Goal: Task Accomplishment & Management: Use online tool/utility

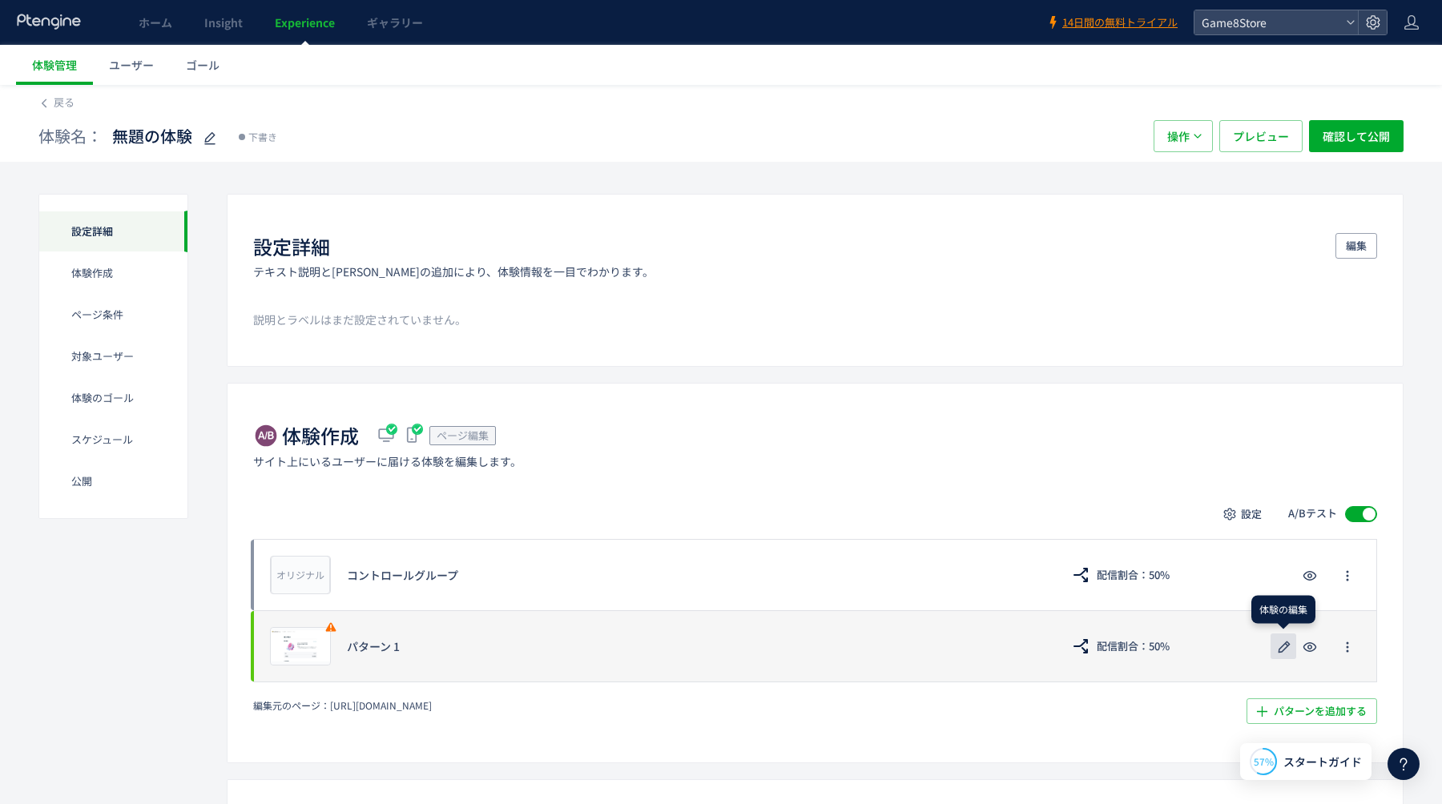
click at [1284, 648] on icon "button" at bounding box center [1284, 647] width 19 height 19
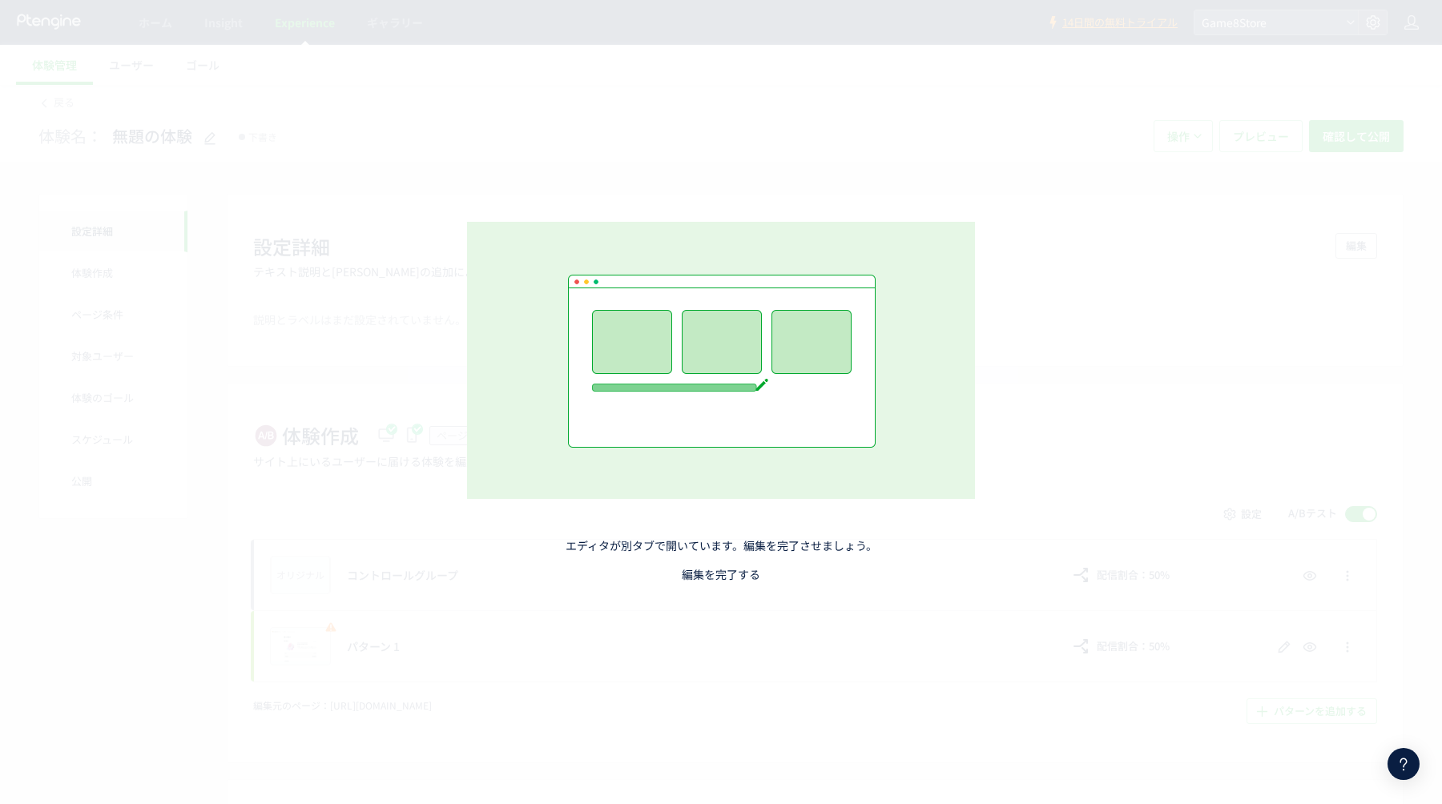
click at [727, 569] on link "編集を完了する" at bounding box center [721, 574] width 79 height 16
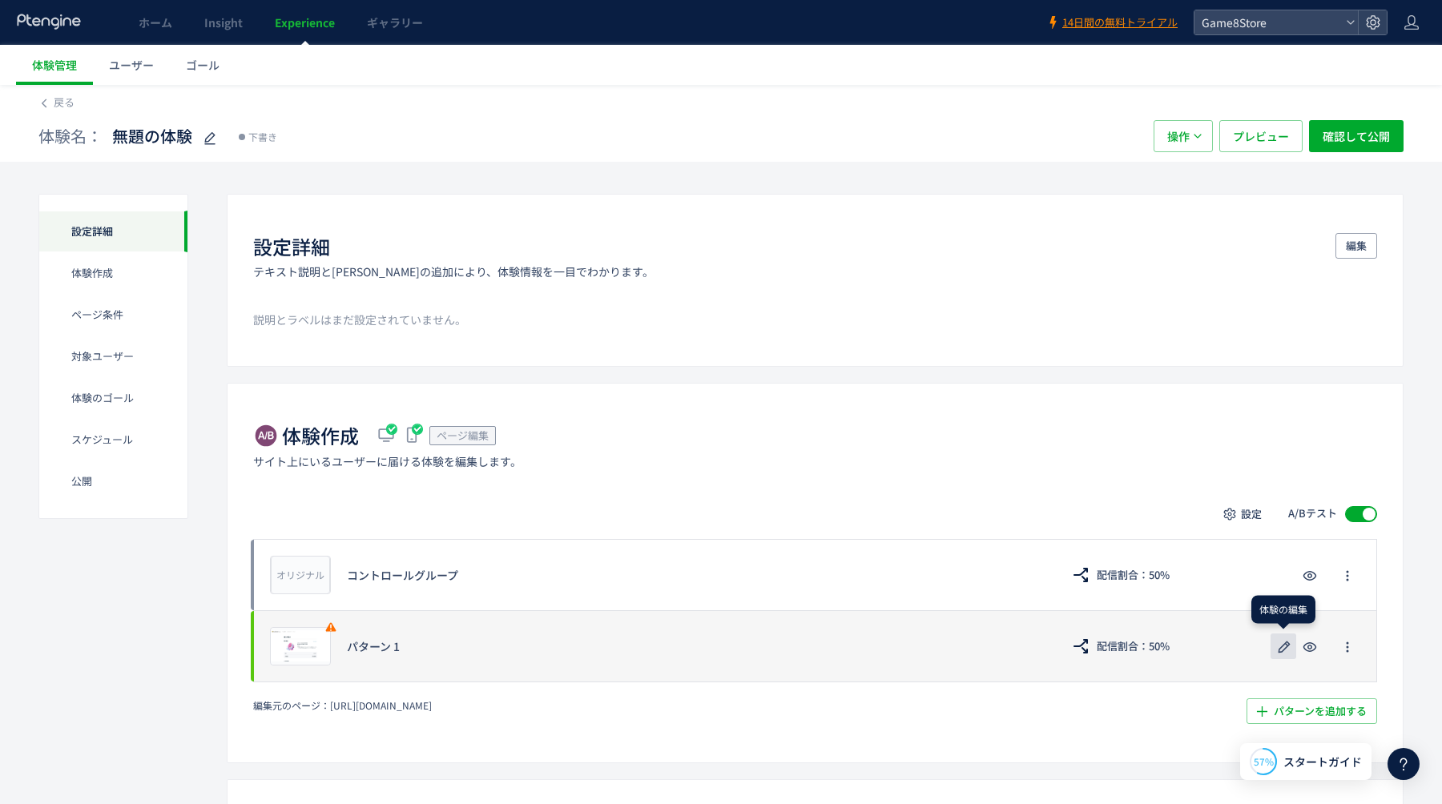
click at [1284, 653] on icon "button" at bounding box center [1284, 647] width 19 height 19
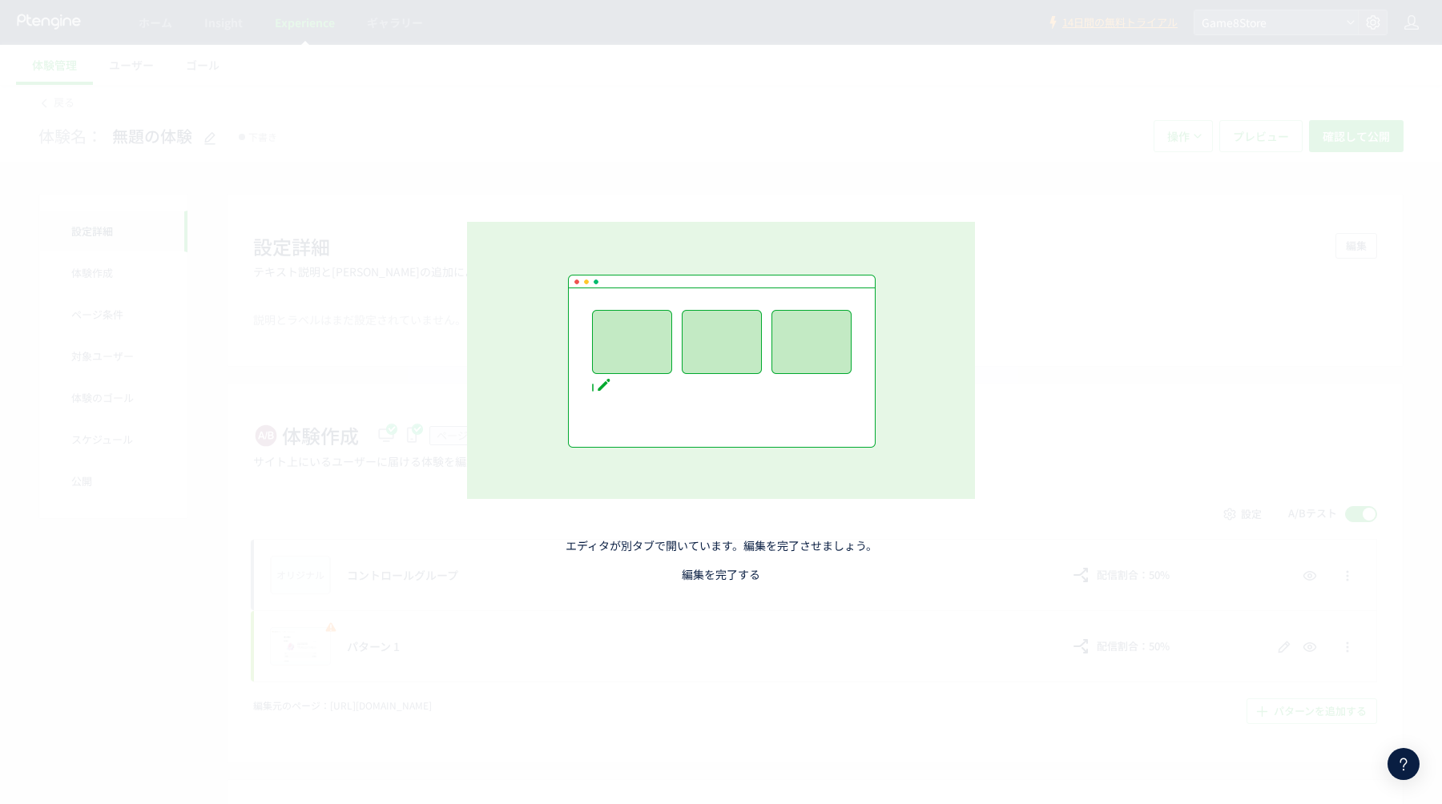
click at [723, 573] on link "編集を完了する" at bounding box center [721, 574] width 79 height 16
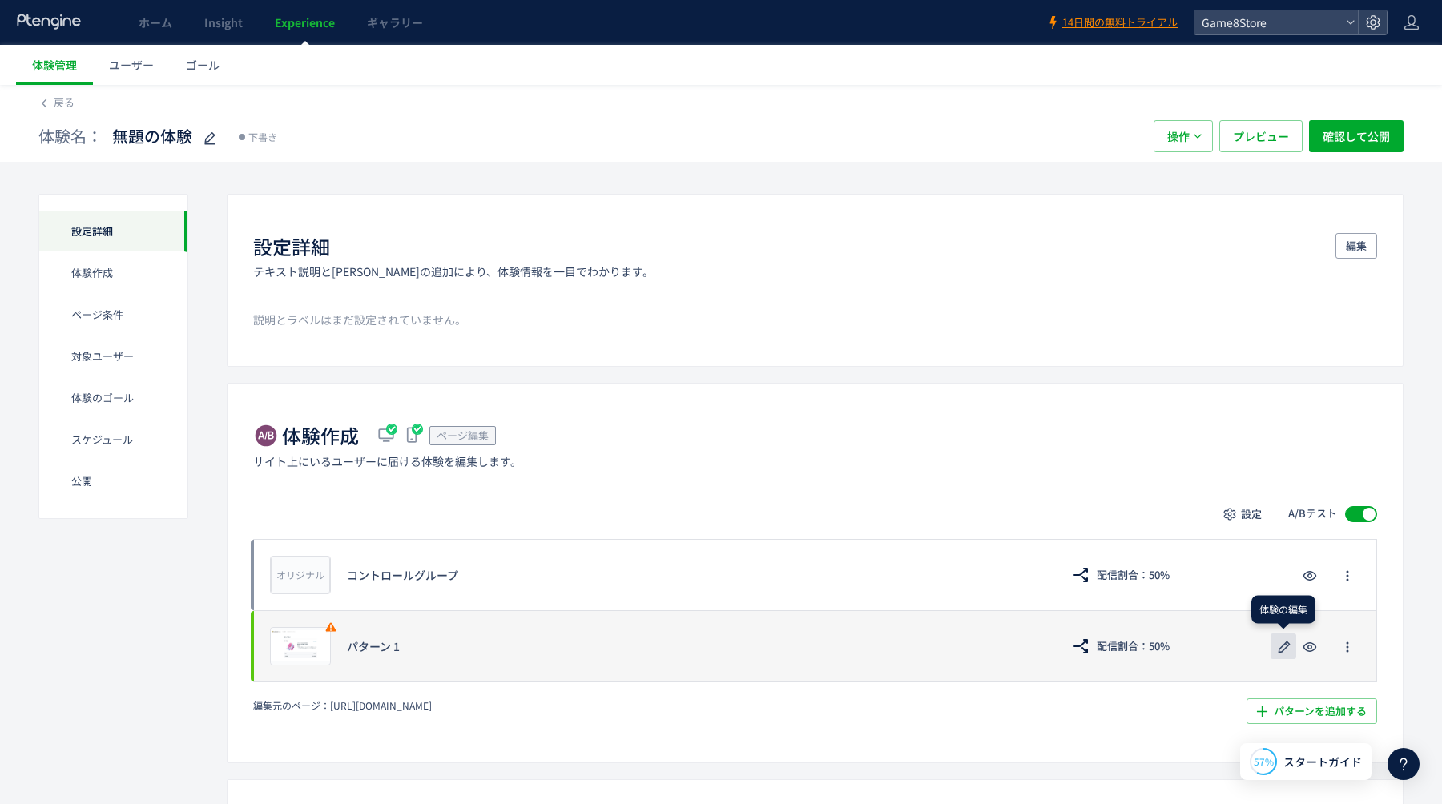
click at [1284, 645] on use "button" at bounding box center [1285, 647] width 12 height 12
click at [1283, 652] on icon "button" at bounding box center [1284, 647] width 19 height 19
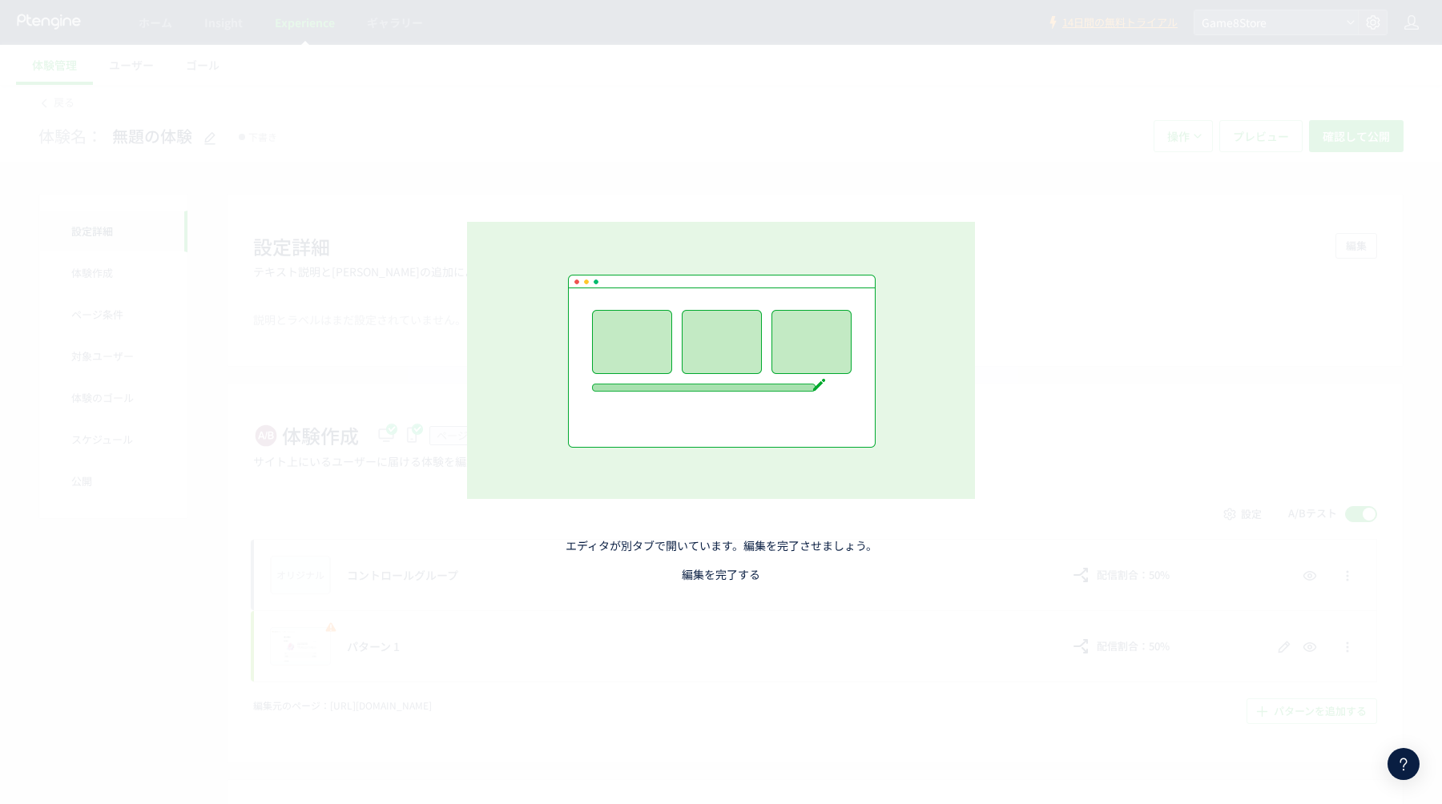
click at [688, 576] on link "編集を完了する" at bounding box center [721, 574] width 79 height 16
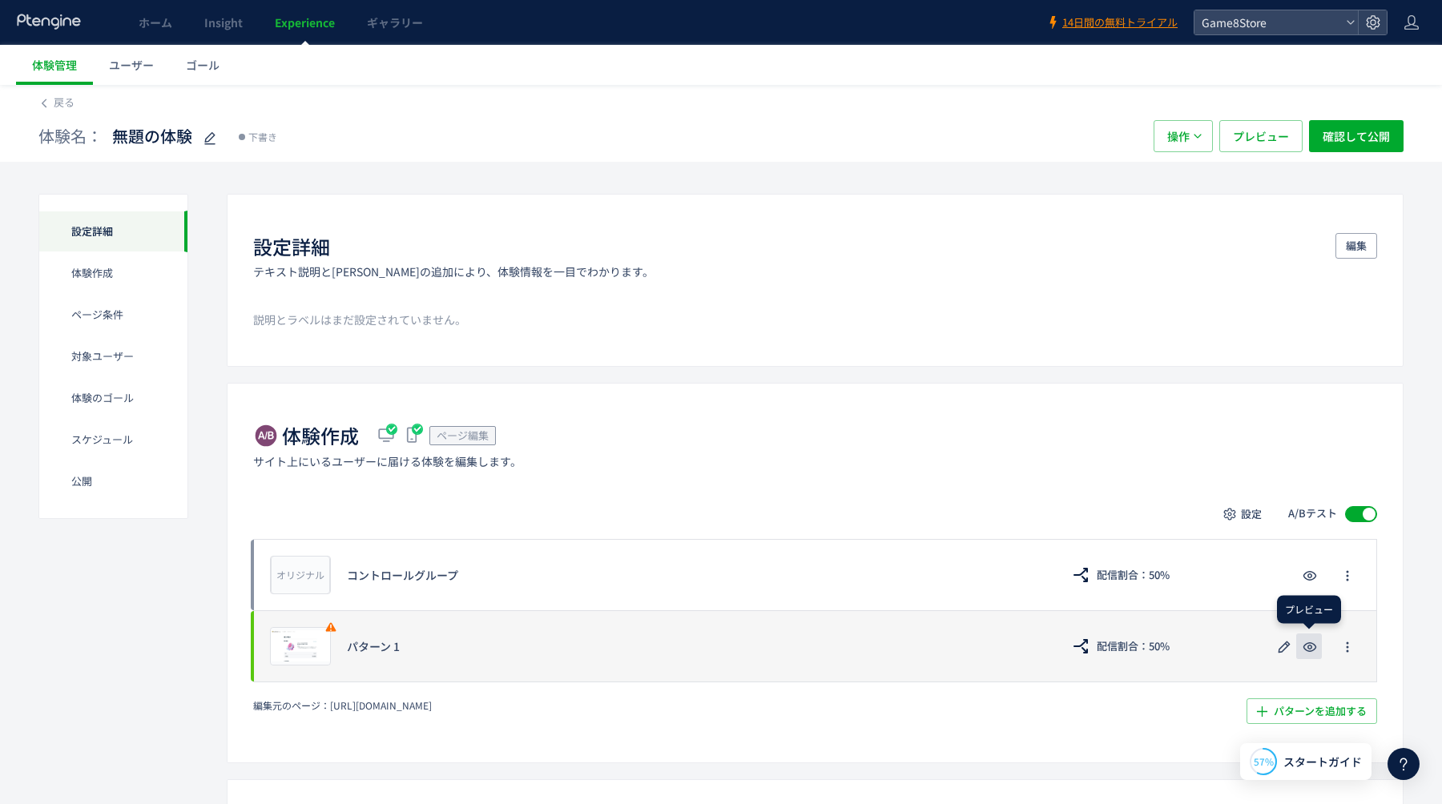
click at [1320, 648] on button "button" at bounding box center [1309, 647] width 26 height 26
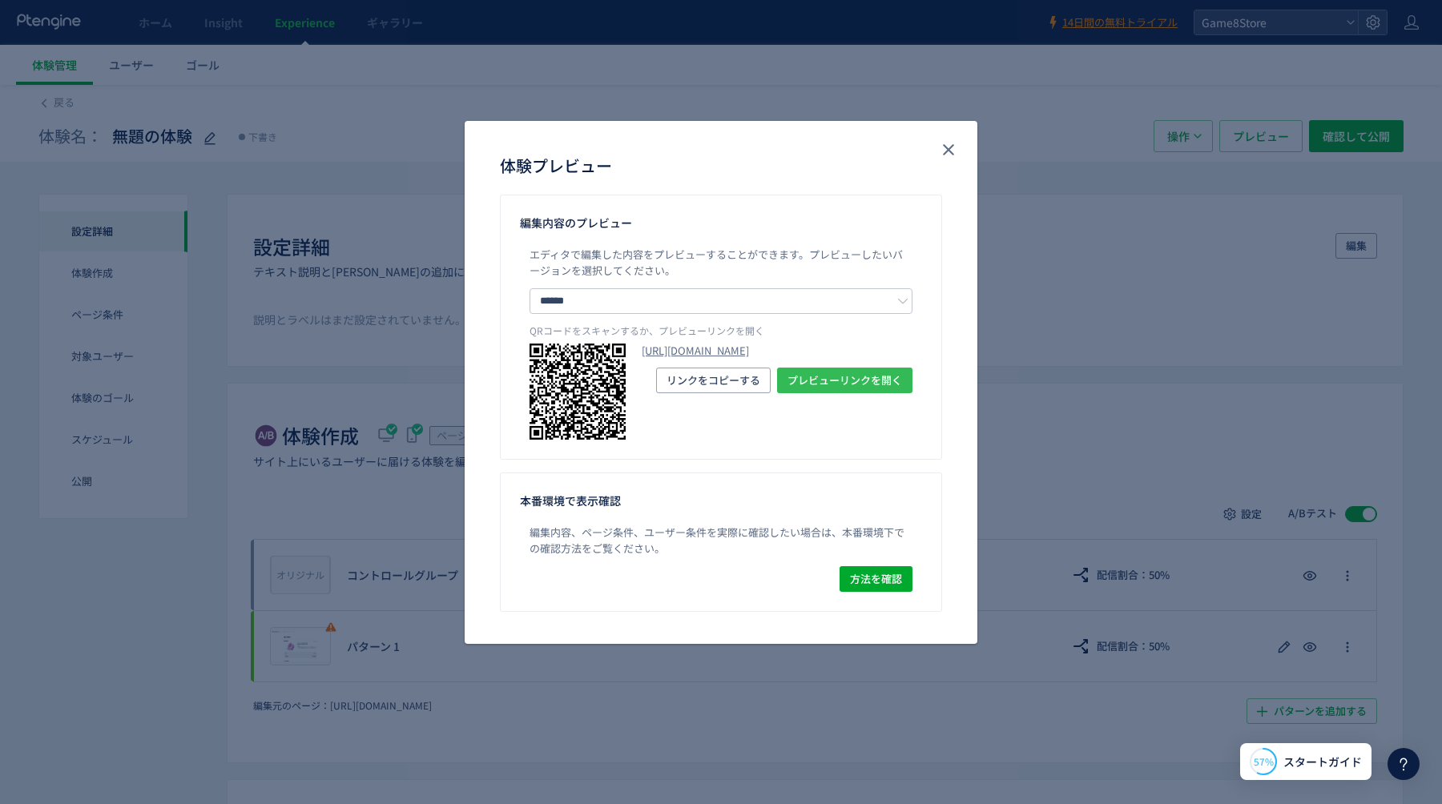
click at [843, 393] on span "プレビューリンクを開く" at bounding box center [845, 381] width 115 height 26
click at [954, 151] on icon "close" at bounding box center [948, 149] width 19 height 19
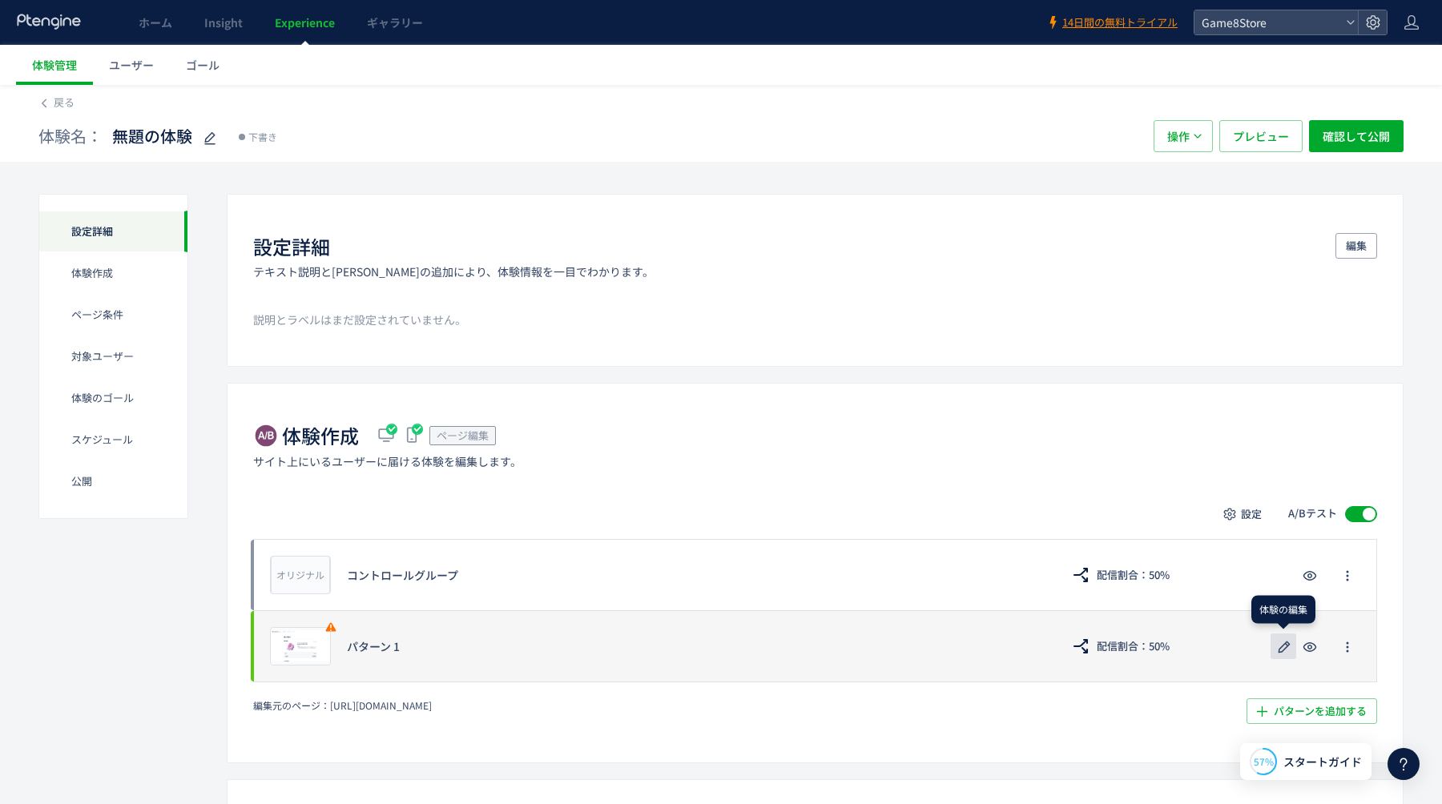
click at [1284, 647] on icon "button" at bounding box center [1284, 647] width 19 height 19
click at [1289, 647] on icon "button" at bounding box center [1284, 647] width 19 height 19
